Goal: Information Seeking & Learning: Learn about a topic

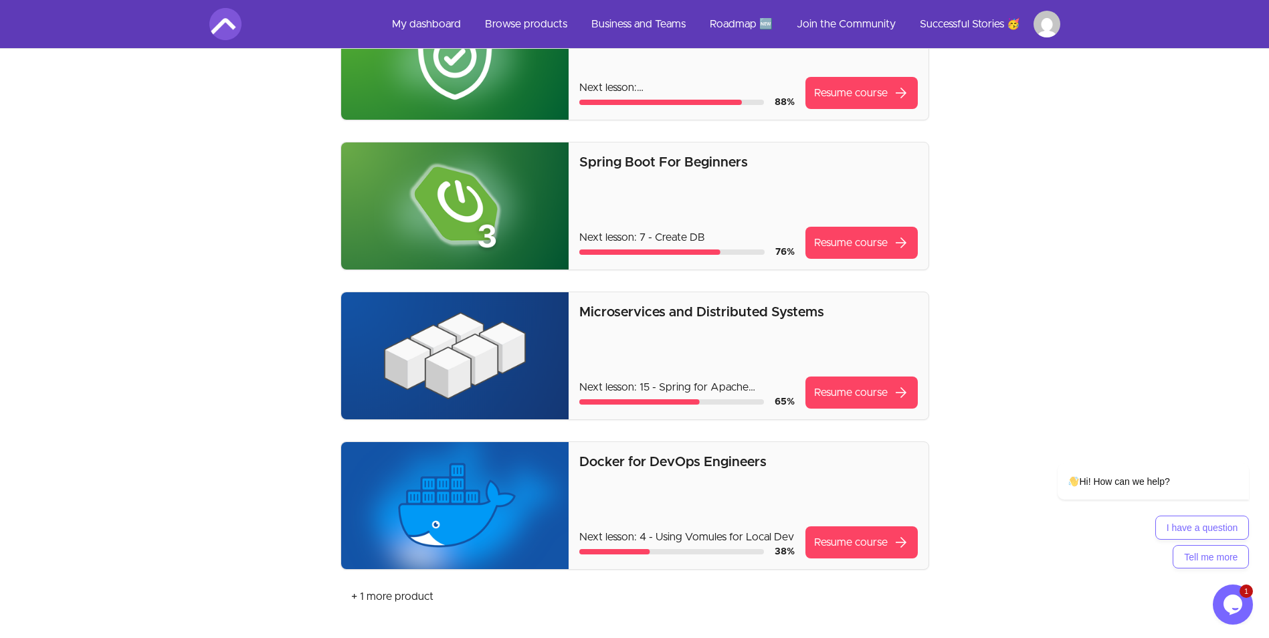
scroll to position [67, 0]
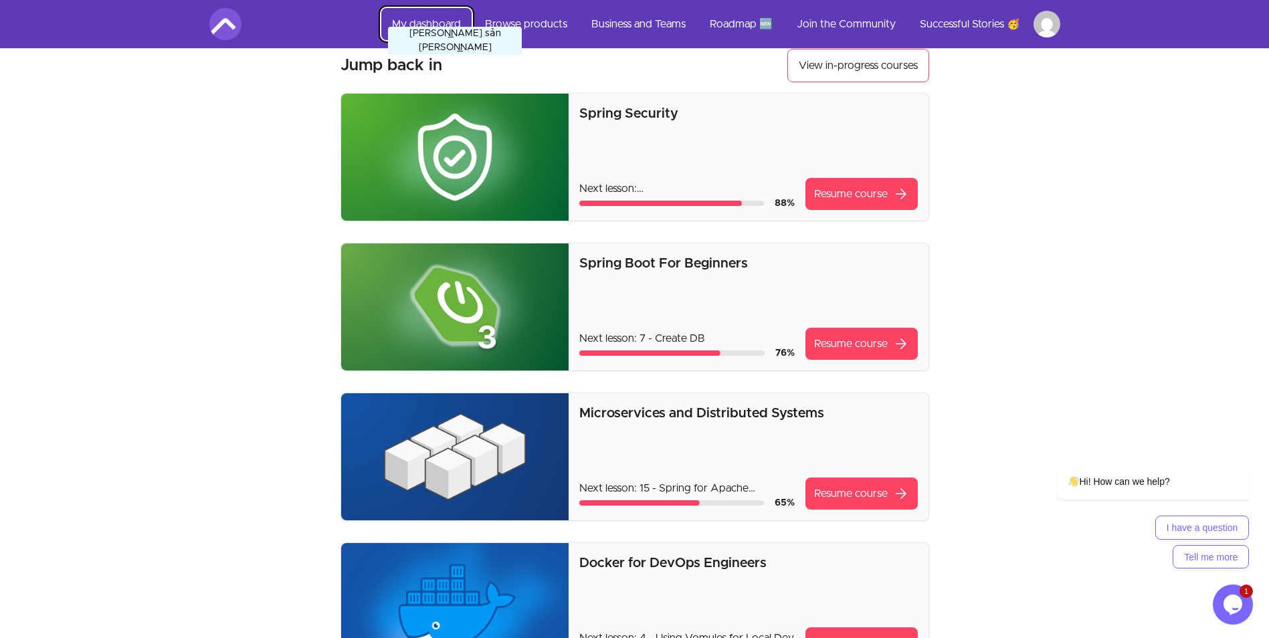
click at [427, 27] on link "My dashboard" at bounding box center [426, 24] width 90 height 32
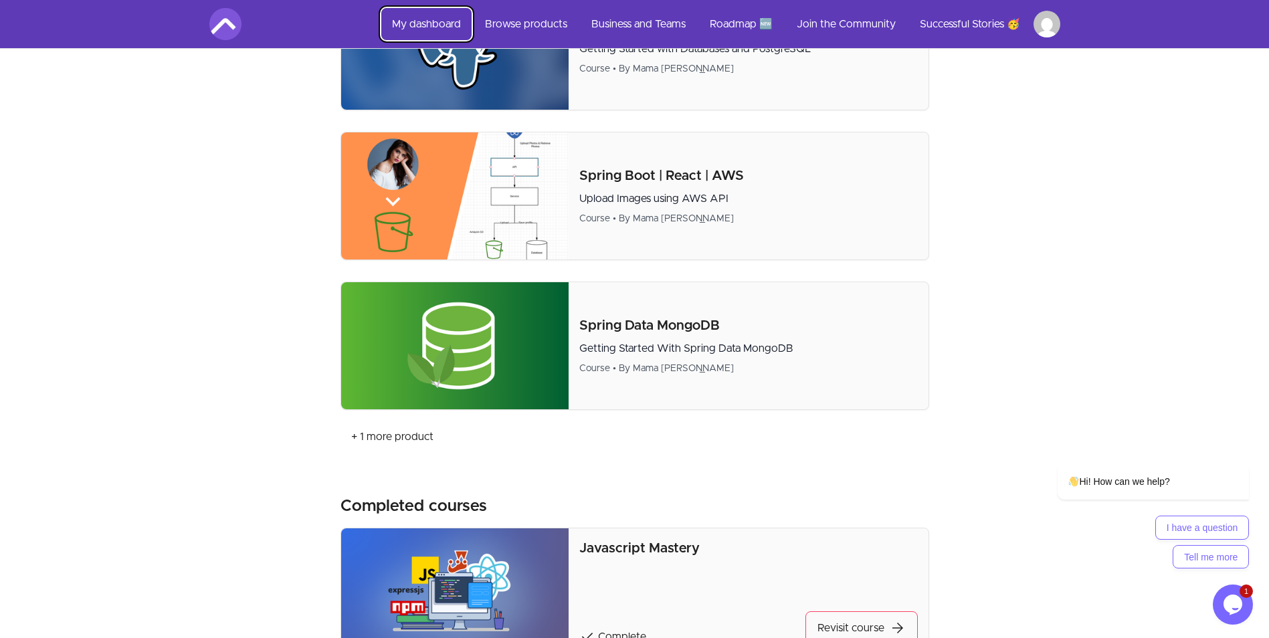
scroll to position [1873, 0]
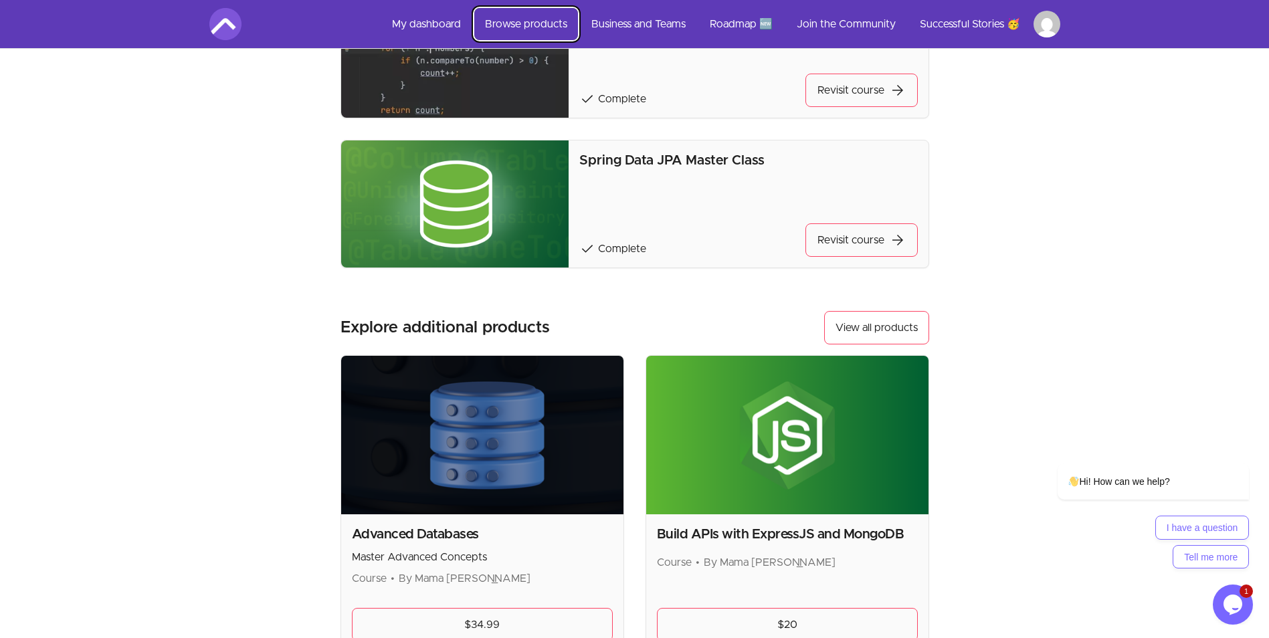
click at [517, 14] on link "Browse products" at bounding box center [526, 24] width 104 height 32
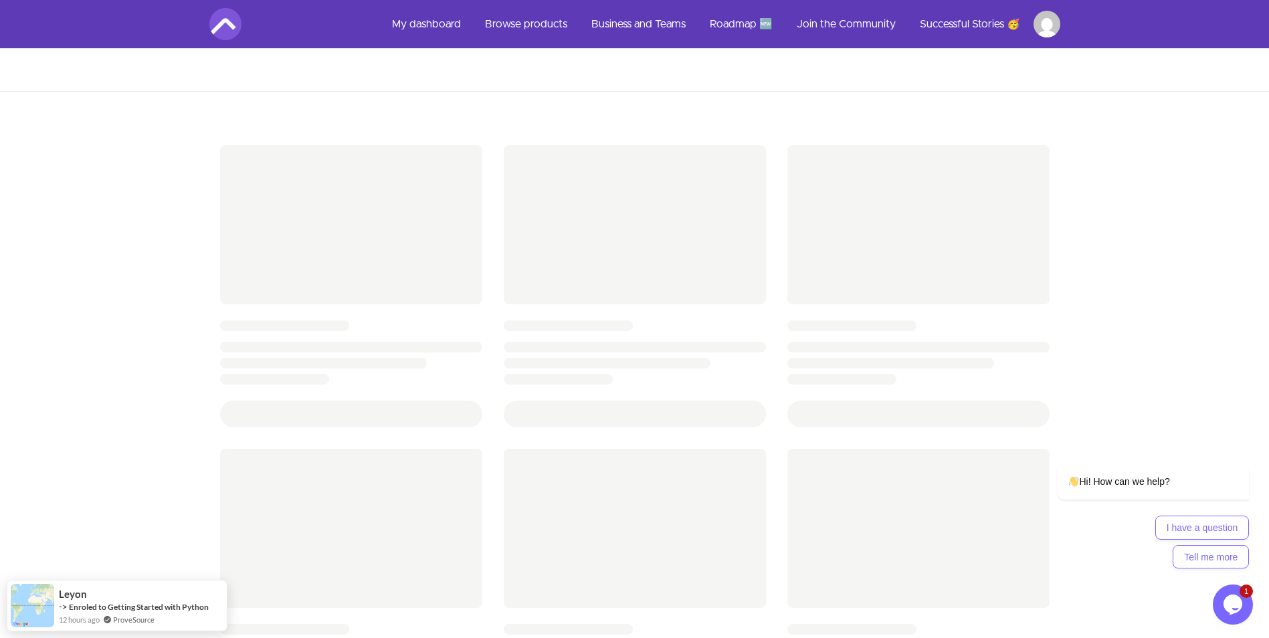
click at [1041, 21] on html "Từ [PERSON_NAME] tự Dịch Đang [PERSON_NAME] ... Tiếng [PERSON_NAME] đặt Skip to…" at bounding box center [634, 555] width 1269 height 1110
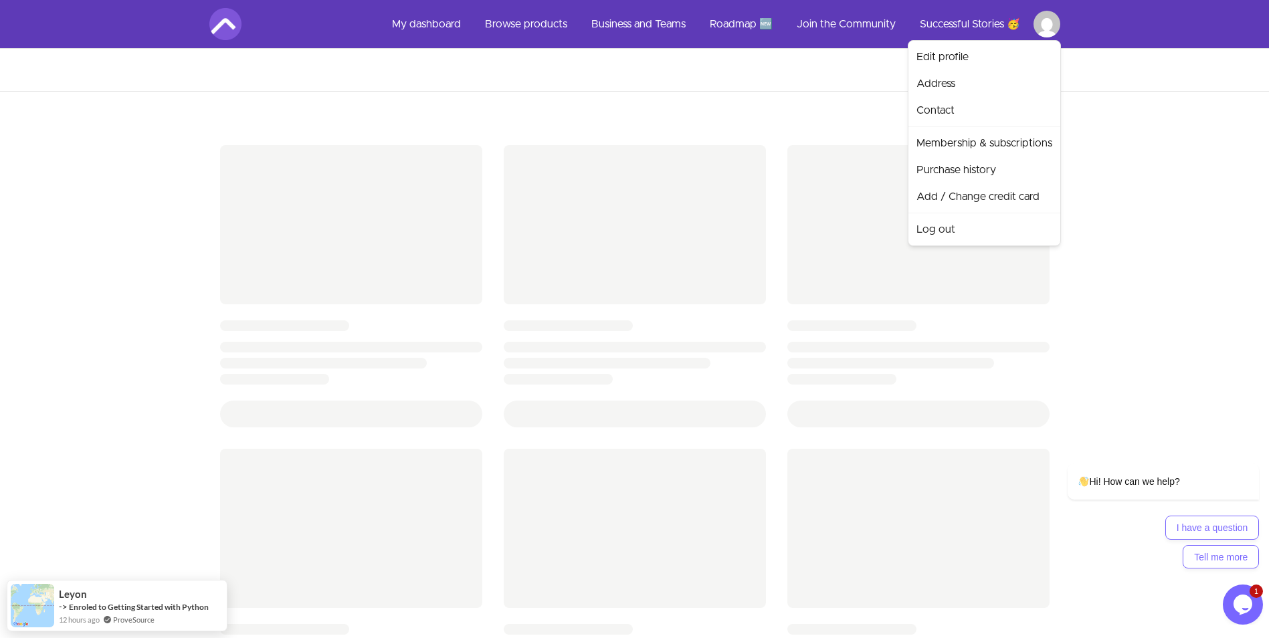
click at [566, 83] on html "Từ [PERSON_NAME] tự Dịch Đang [PERSON_NAME] ... Tiếng [PERSON_NAME] đặt Skip to…" at bounding box center [639, 555] width 1279 height 1110
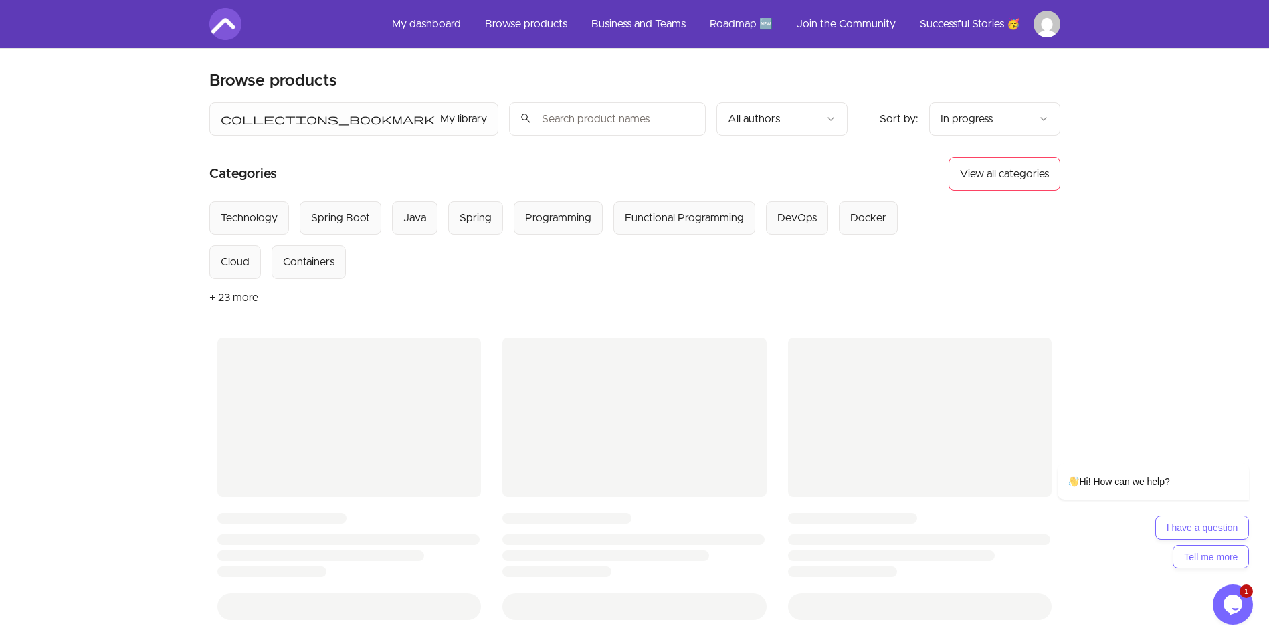
click at [1224, 608] on icon "Opens Chat This icon Opens the chat window." at bounding box center [1232, 604] width 21 height 21
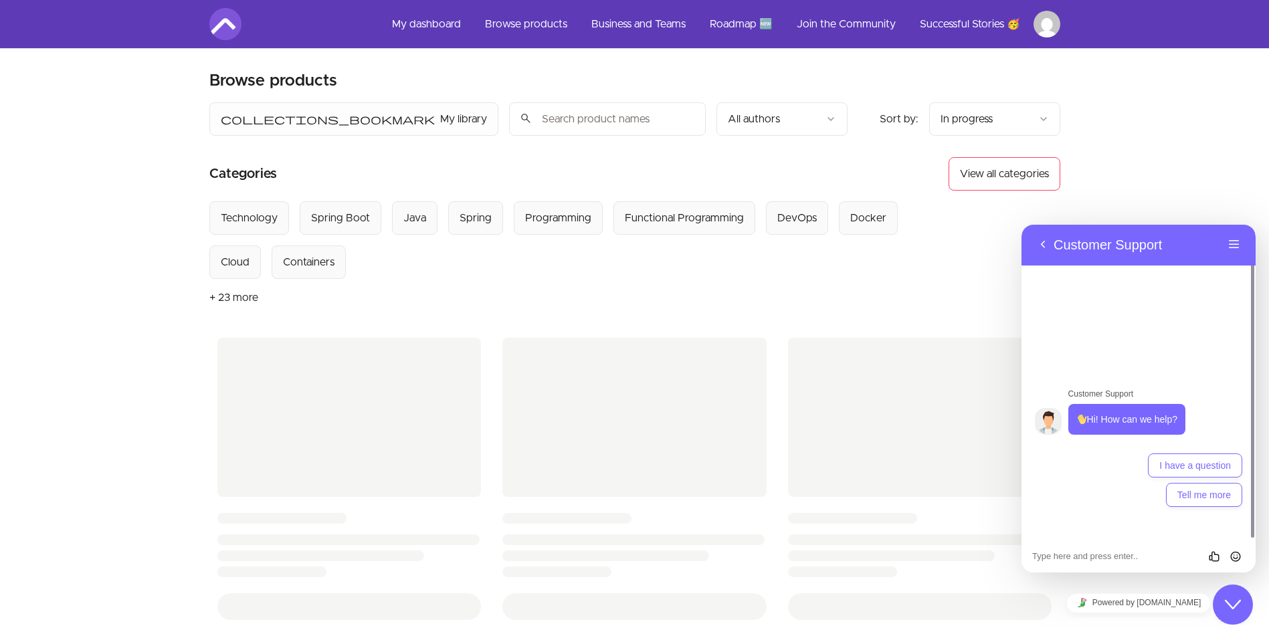
click at [1224, 609] on div "Close Chat This icon closes the chat window." at bounding box center [1232, 605] width 40 height 16
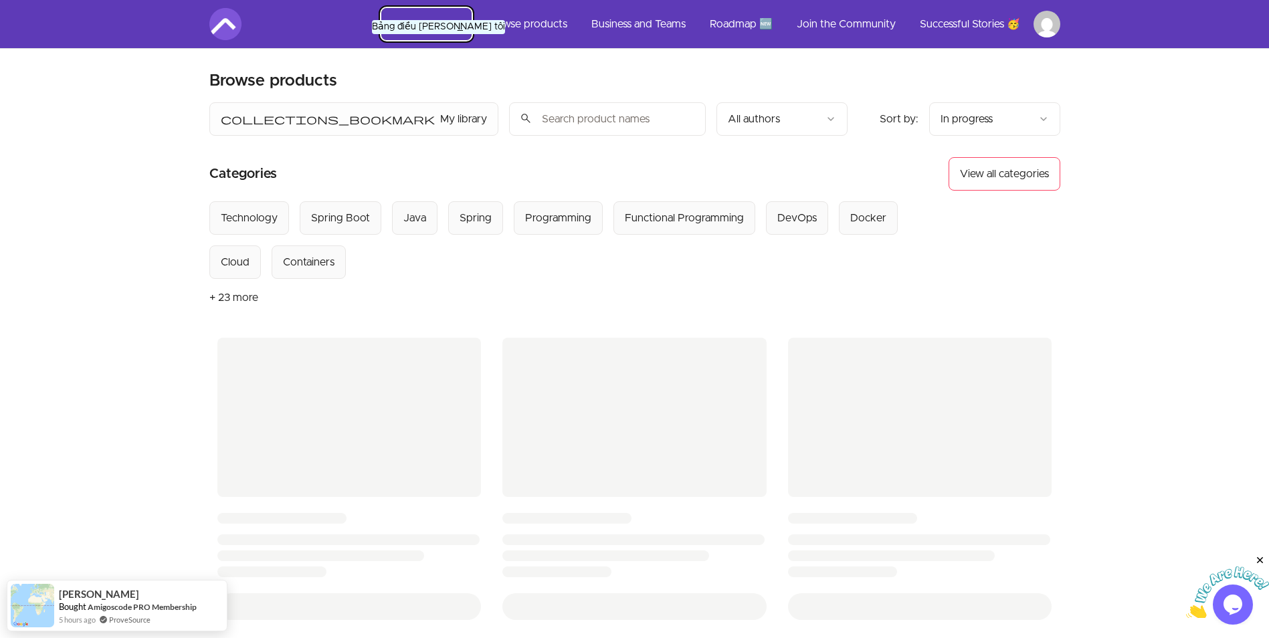
click at [426, 20] on link "My dashboard" at bounding box center [426, 24] width 90 height 32
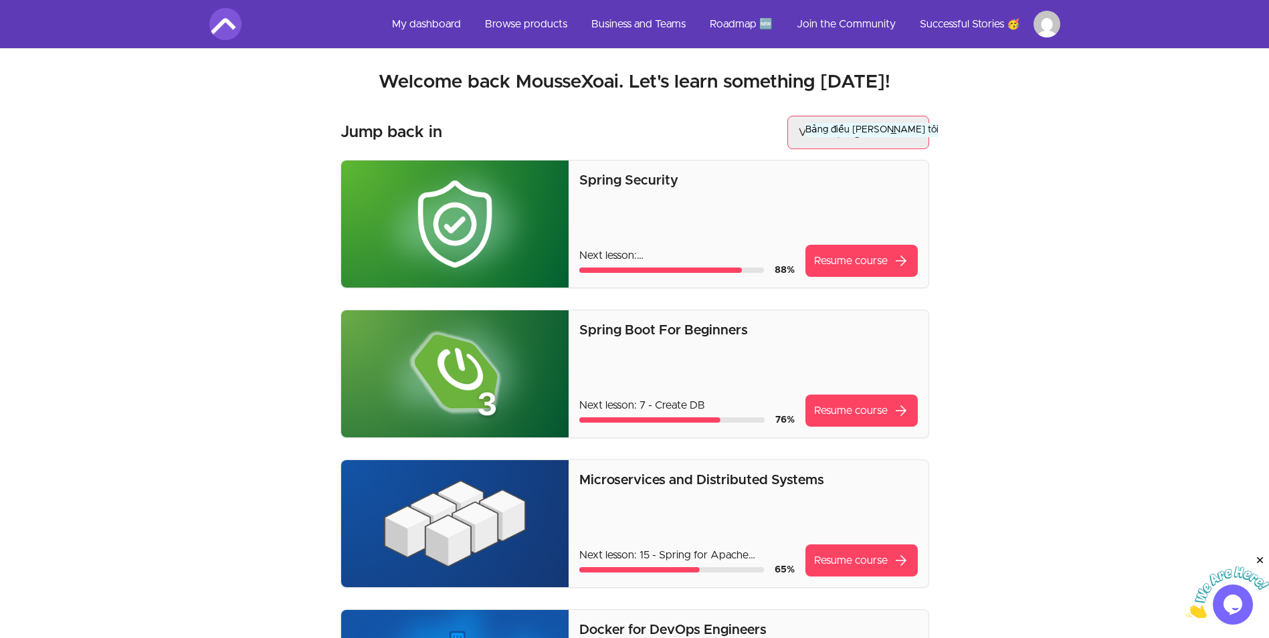
click at [859, 123] on button "View in-progress courses" at bounding box center [858, 132] width 142 height 33
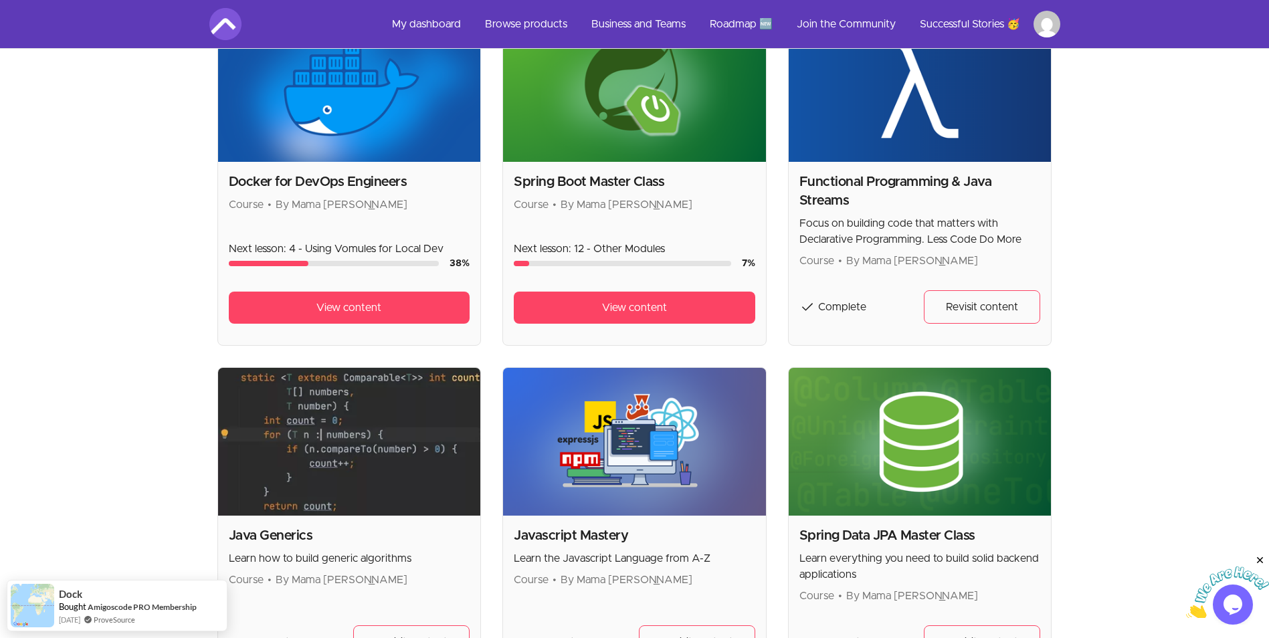
scroll to position [669, 0]
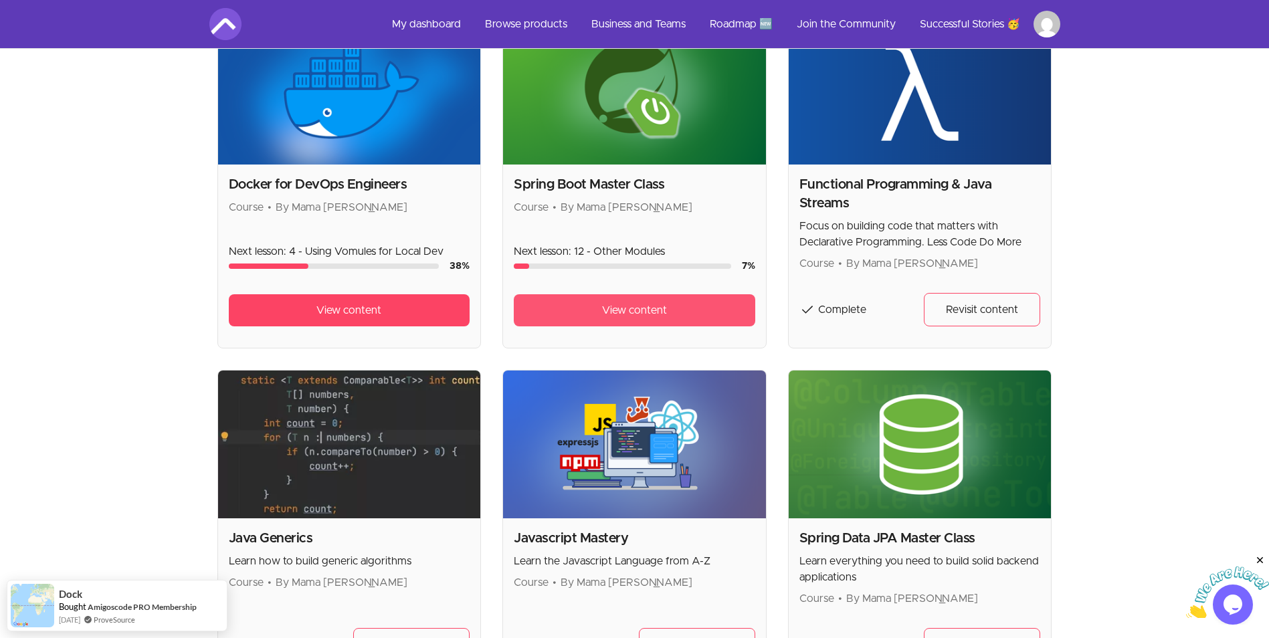
click at [614, 308] on span "View content" at bounding box center [634, 310] width 65 height 16
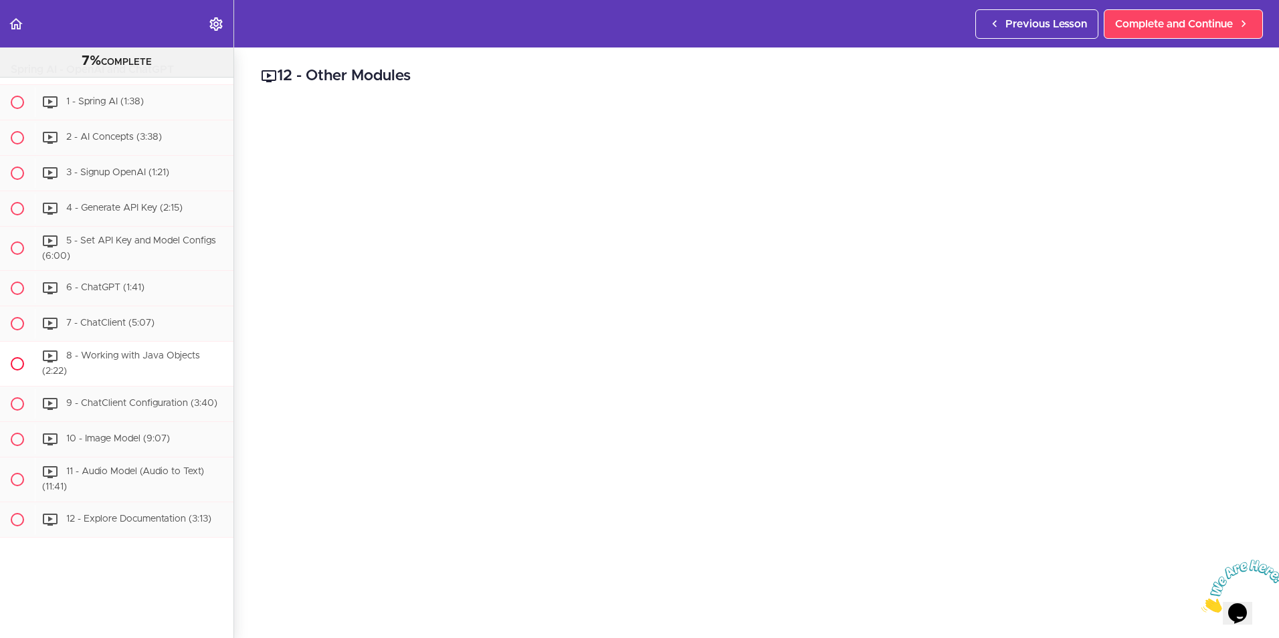
scroll to position [6291, 0]
drag, startPoint x: 128, startPoint y: 348, endPoint x: 120, endPoint y: 342, distance: 9.6
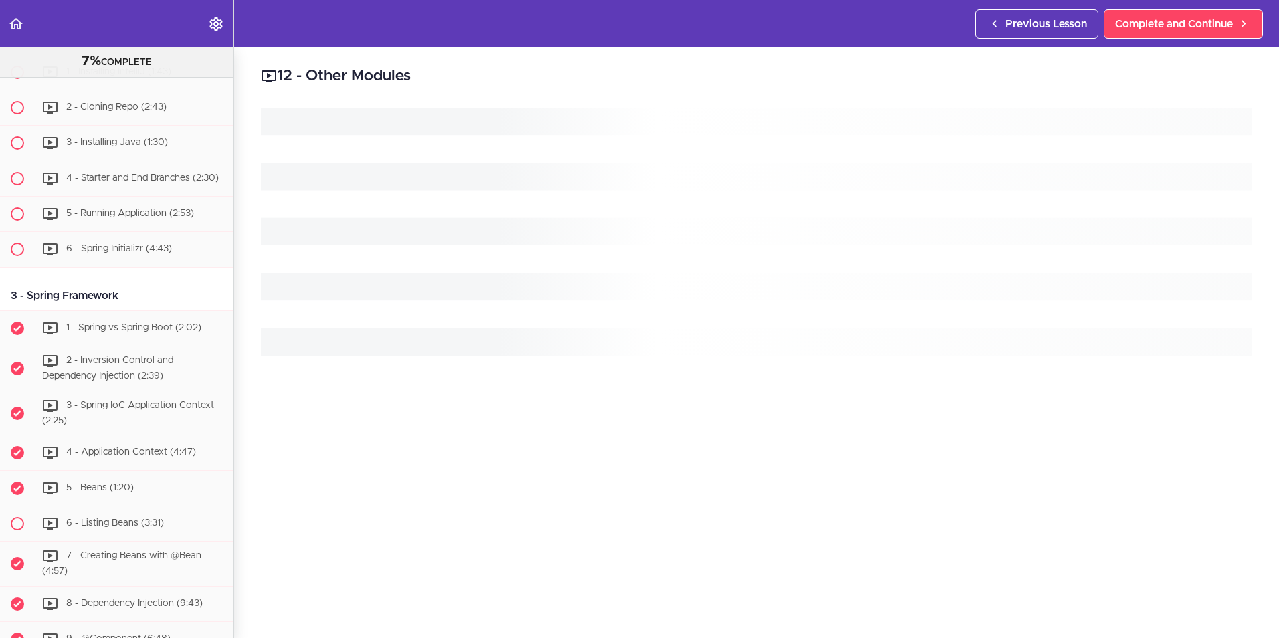
scroll to position [921, 0]
